Goal: Complete application form

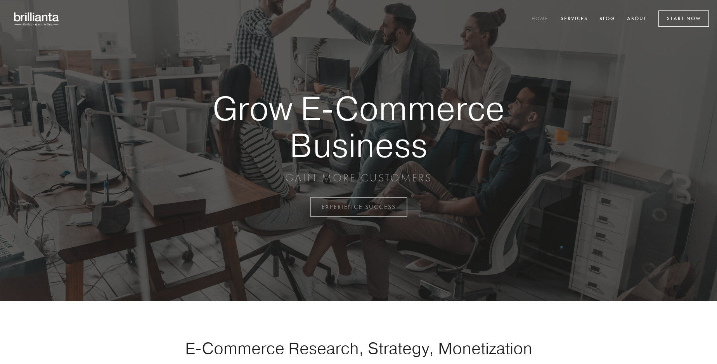
scroll to position [2033, 0]
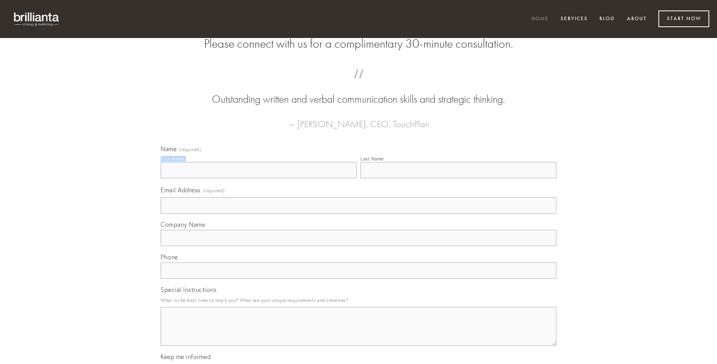
type input "[PERSON_NAME]"
click at [458, 178] on input "Last Name" at bounding box center [458, 170] width 196 height 16
type input "[PERSON_NAME]"
click at [358, 214] on input "Email Address (required)" at bounding box center [359, 205] width 396 height 16
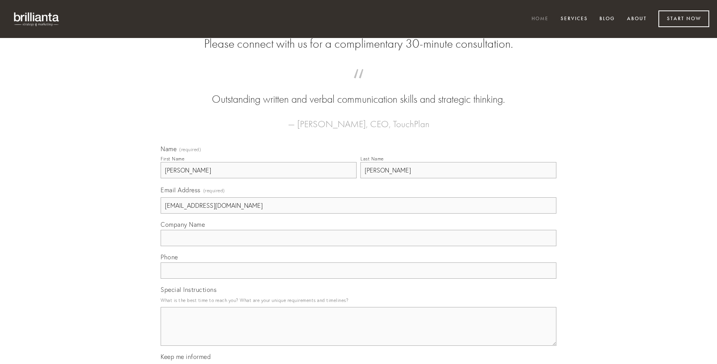
type input "[EMAIL_ADDRESS][DOMAIN_NAME]"
click at [358, 246] on input "Company Name" at bounding box center [359, 238] width 396 height 16
type input "caries"
click at [358, 279] on input "text" at bounding box center [359, 271] width 396 height 16
click at [358, 334] on textarea "Special Instructions" at bounding box center [359, 326] width 396 height 39
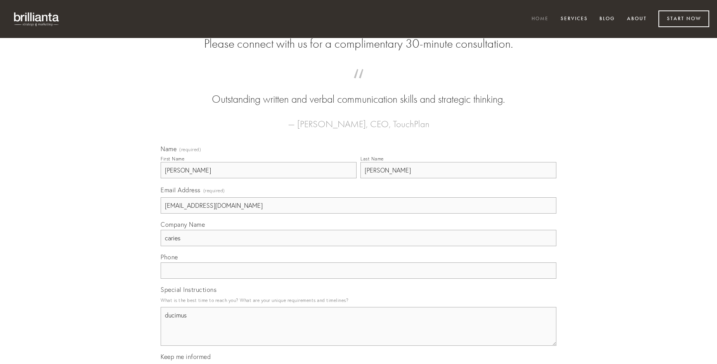
type textarea "ducimus"
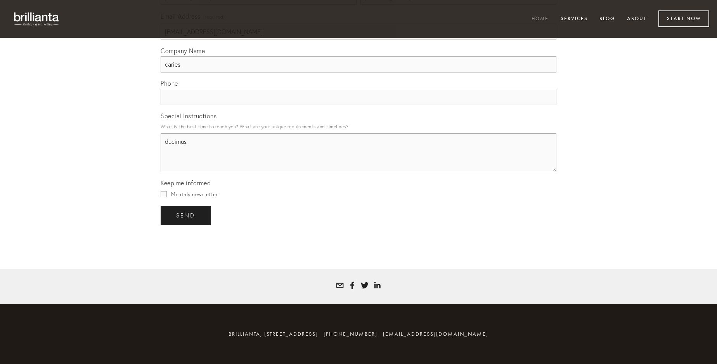
click at [186, 215] on span "send" at bounding box center [185, 215] width 19 height 7
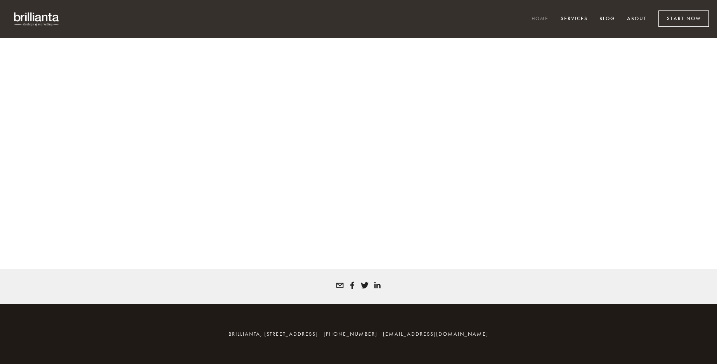
scroll to position [2023, 0]
